Goal: Task Accomplishment & Management: Manage account settings

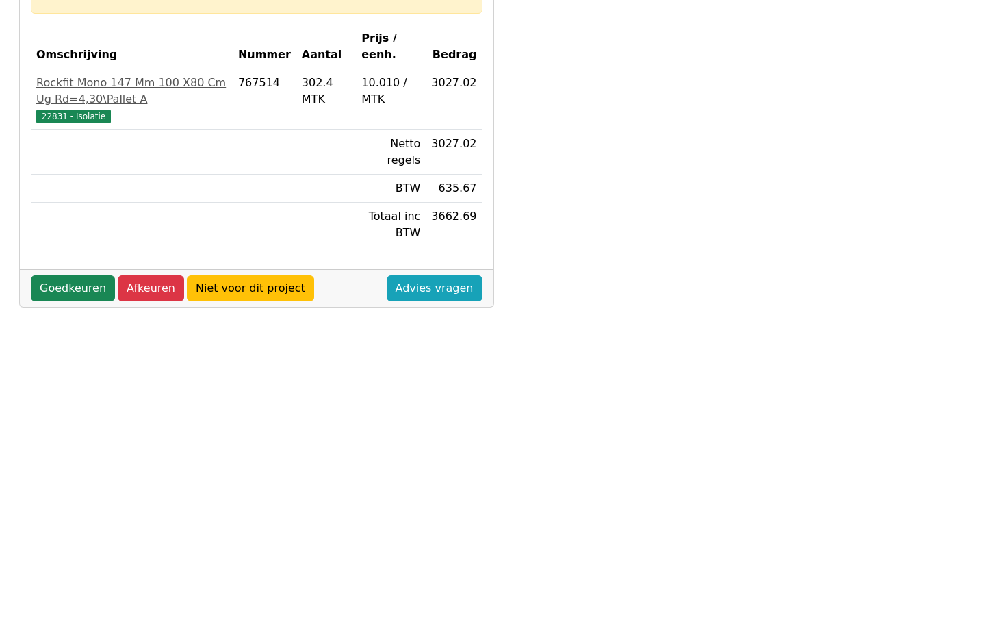
scroll to position [459, 0]
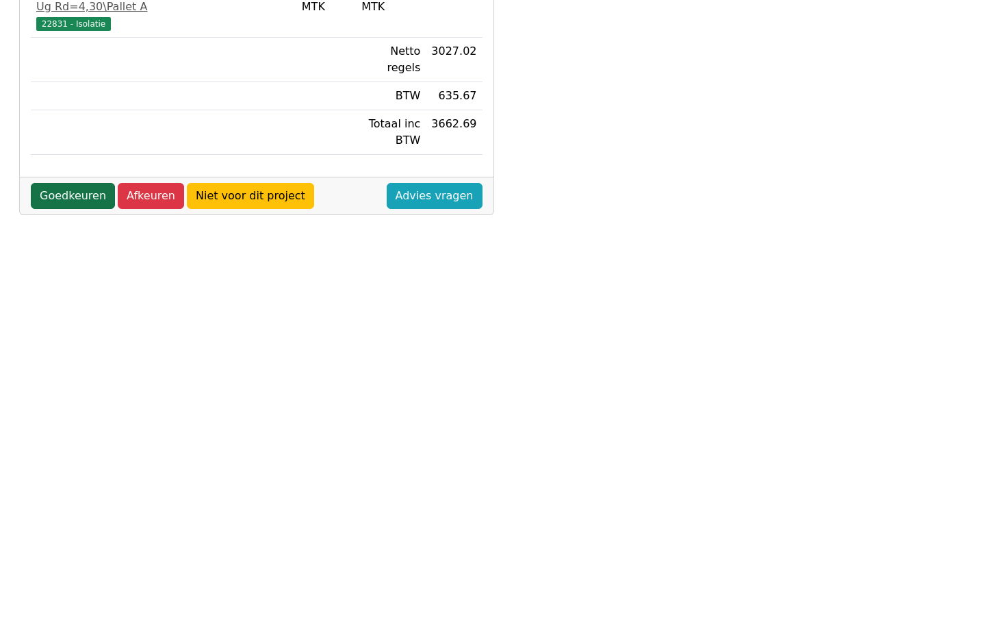
click at [80, 194] on link "Goedkeuren" at bounding box center [73, 196] width 84 height 26
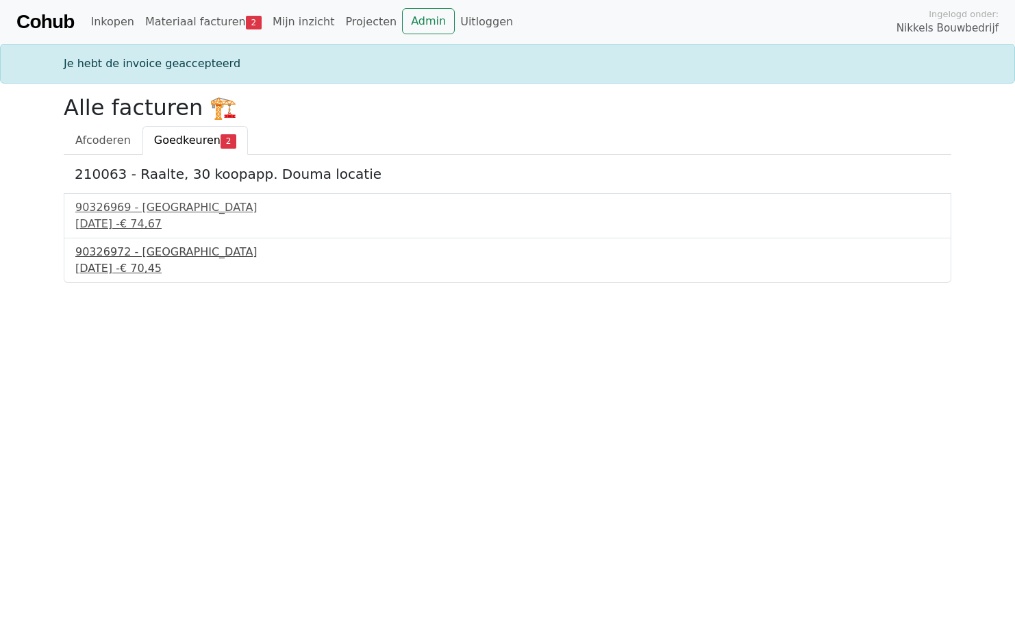
click at [160, 255] on div "90326972 - Burghouwt" at bounding box center [507, 252] width 864 height 16
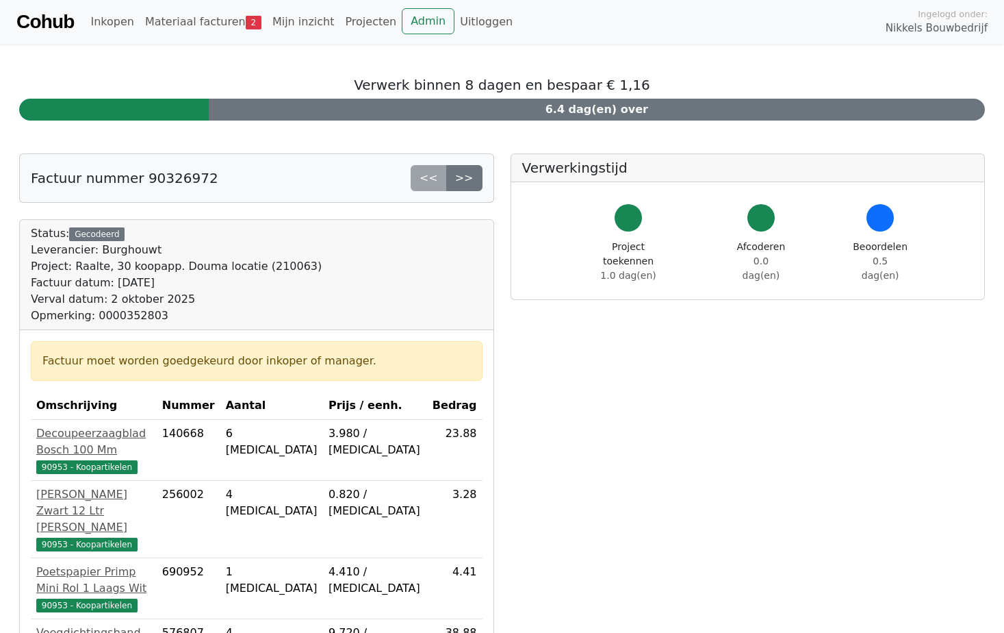
scroll to position [459, 0]
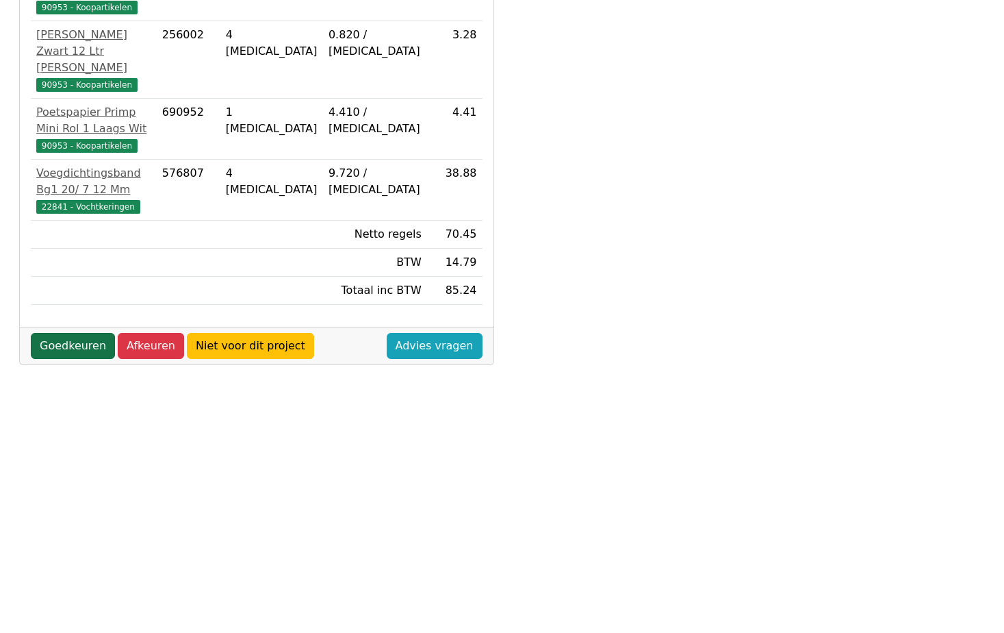
click at [68, 333] on link "Goedkeuren" at bounding box center [73, 346] width 84 height 26
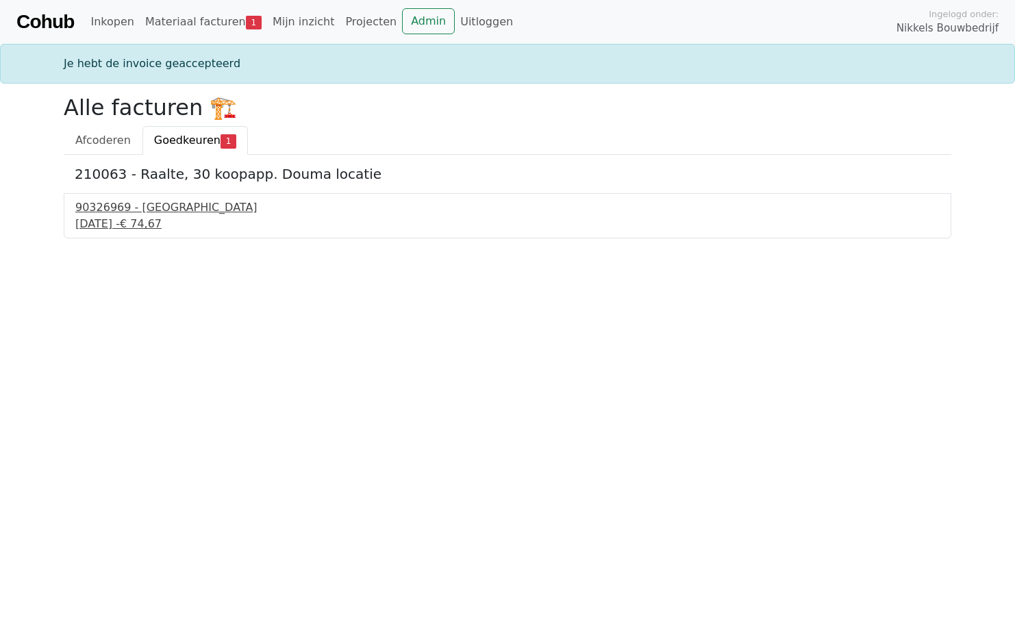
click at [99, 214] on div "90326969 - Burghouwt" at bounding box center [507, 207] width 864 height 16
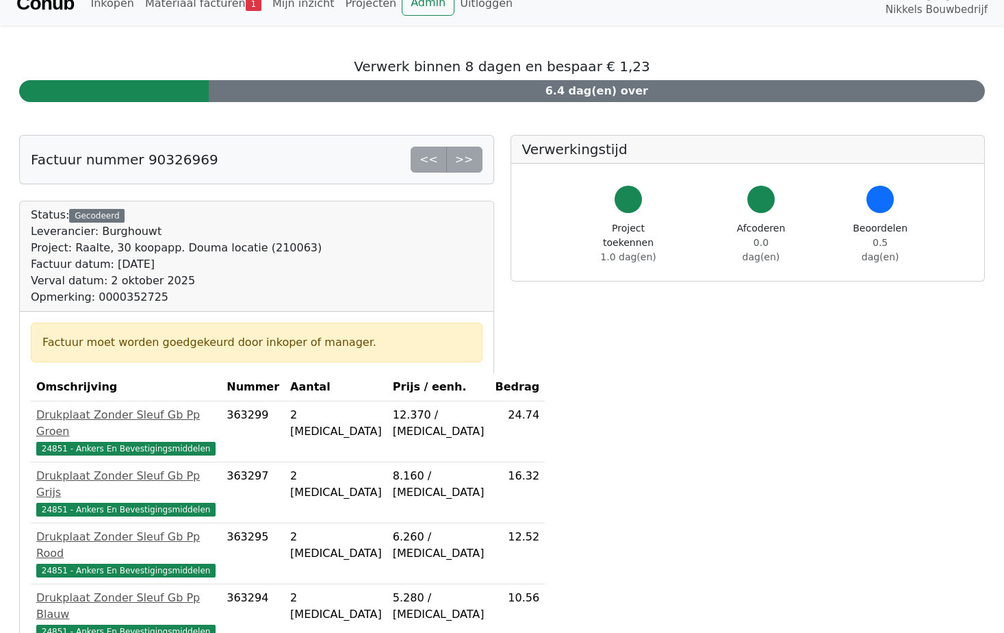
scroll to position [459, 0]
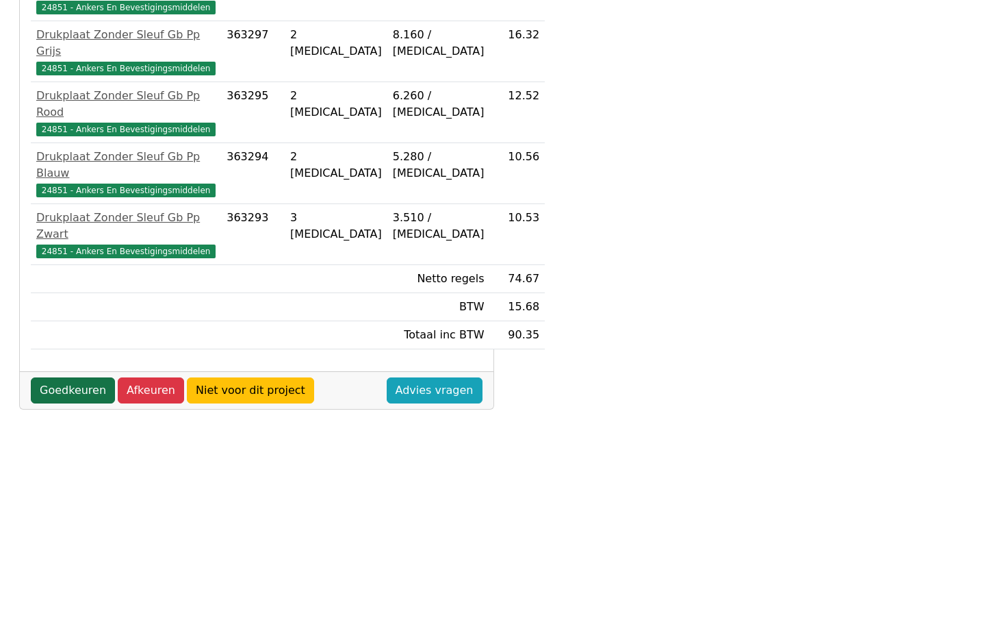
click at [71, 377] on link "Goedkeuren" at bounding box center [73, 390] width 84 height 26
